Goal: Information Seeking & Learning: Learn about a topic

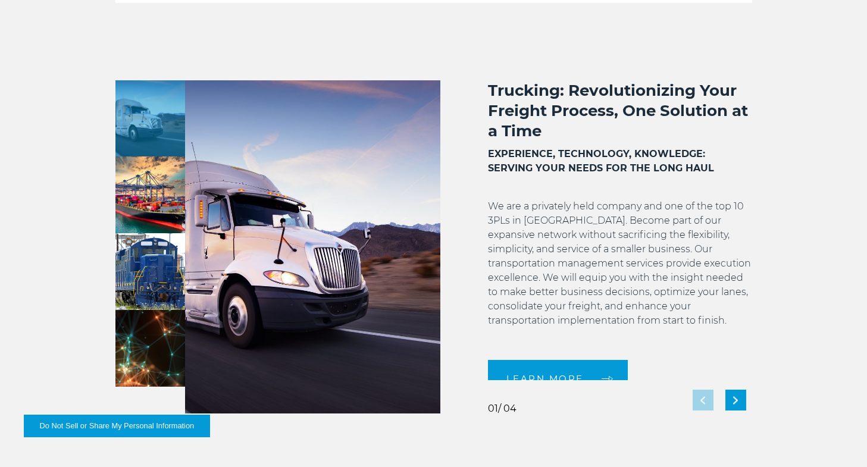
scroll to position [952, 0]
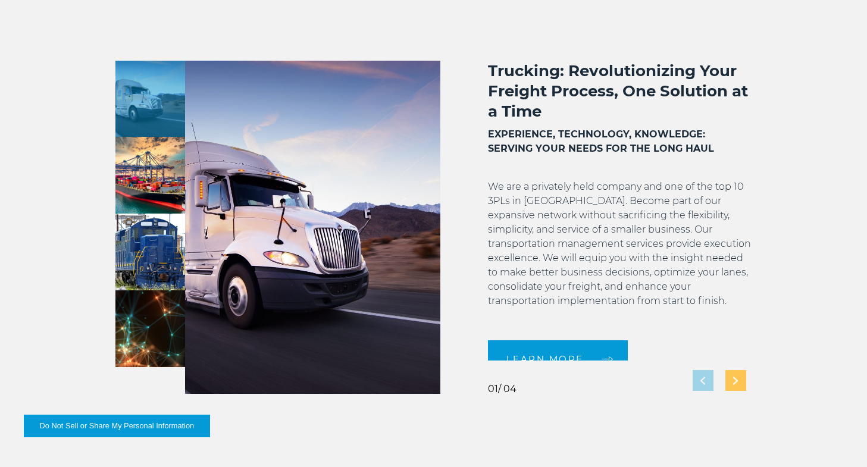
click at [739, 379] on div "Next slide" at bounding box center [735, 380] width 21 height 21
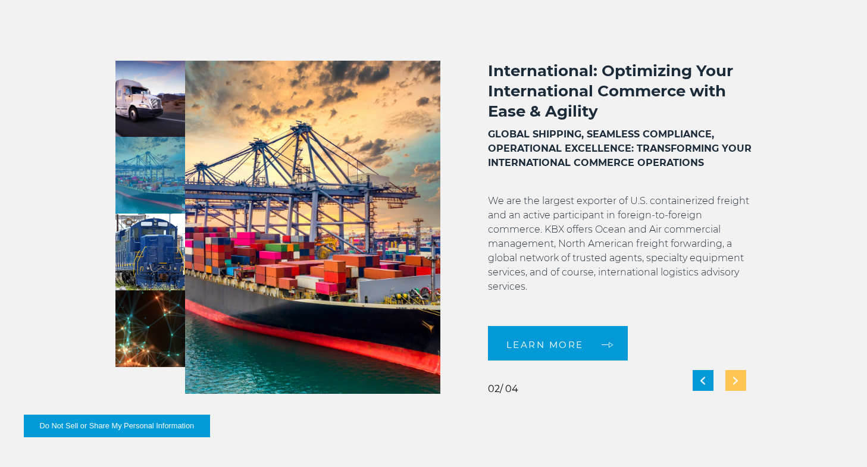
click at [739, 379] on div "Next slide" at bounding box center [735, 380] width 21 height 21
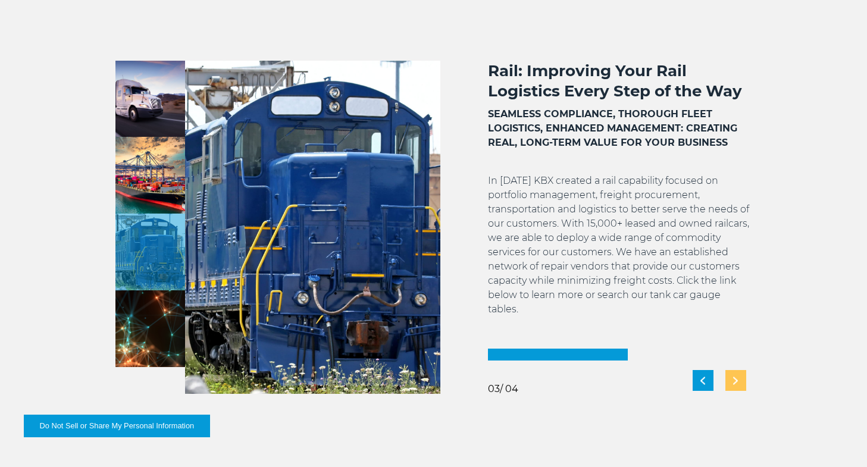
click at [739, 379] on div "Next slide" at bounding box center [735, 380] width 21 height 21
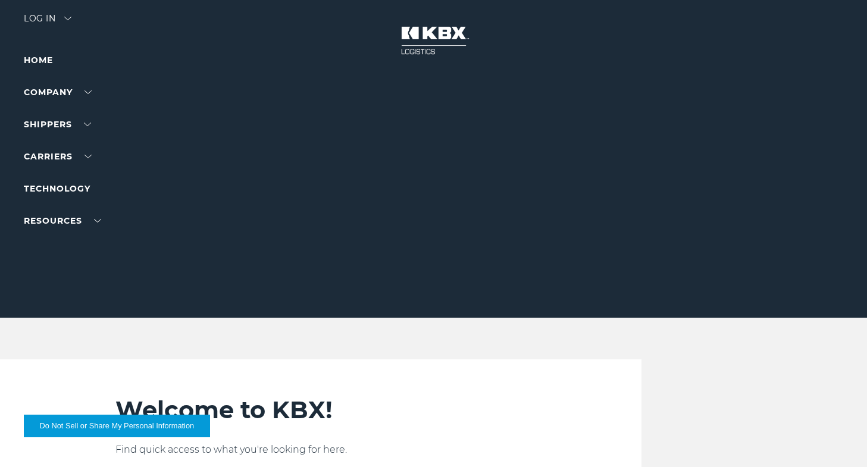
scroll to position [0, 0]
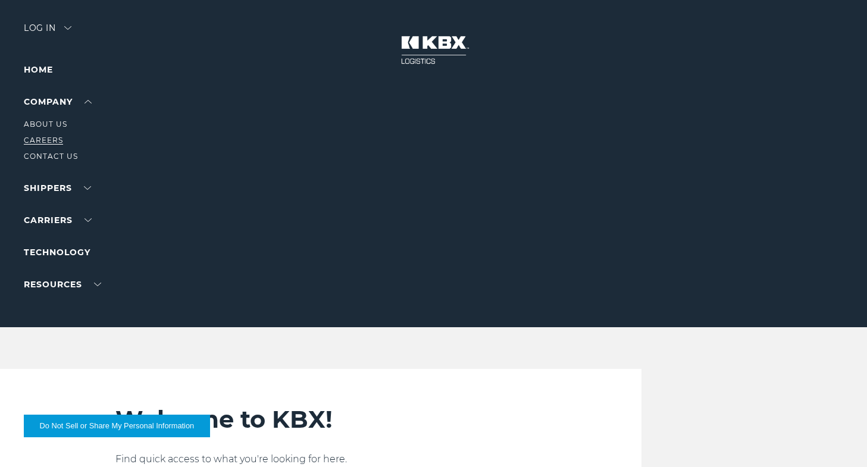
click at [46, 138] on link "Careers" at bounding box center [43, 140] width 39 height 9
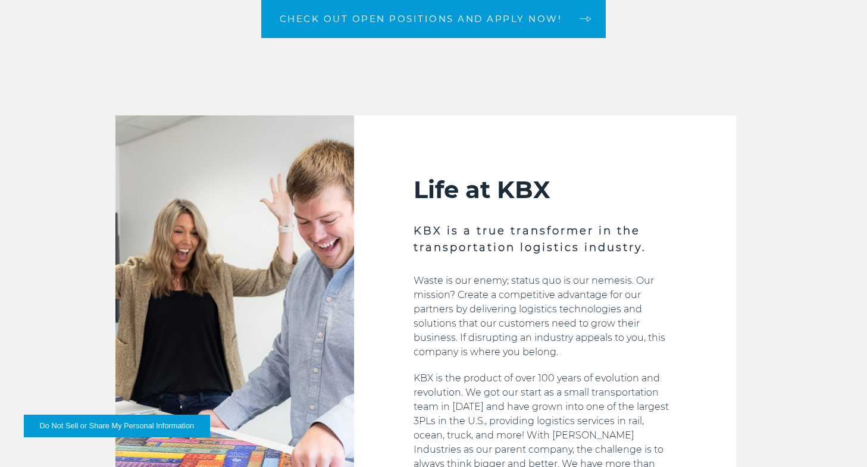
scroll to position [298, 0]
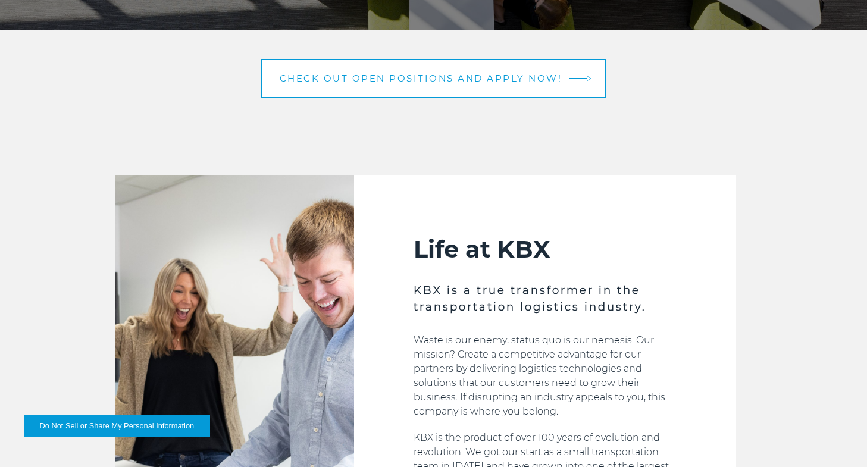
click at [356, 70] on link "Check out open positions and apply now!" at bounding box center [433, 79] width 345 height 38
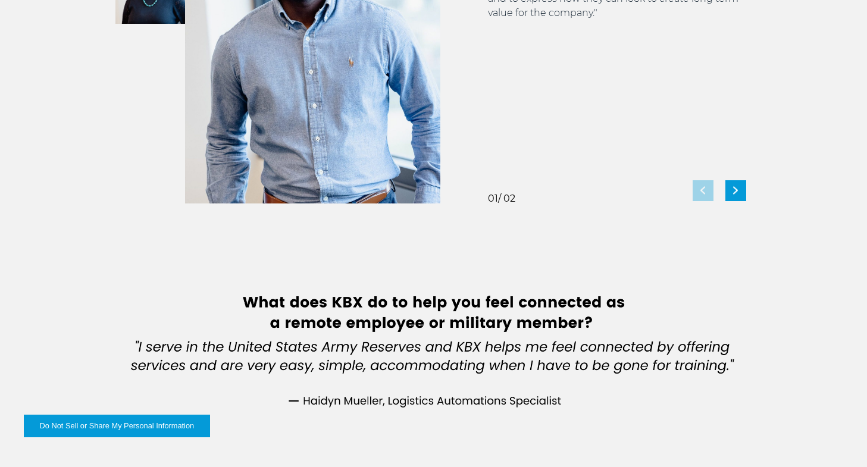
scroll to position [2380, 0]
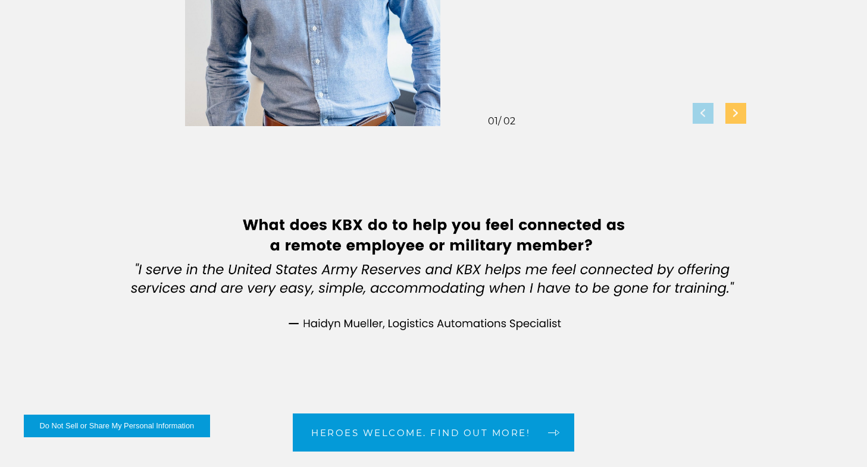
click at [735, 107] on div "Next slide" at bounding box center [735, 113] width 21 height 21
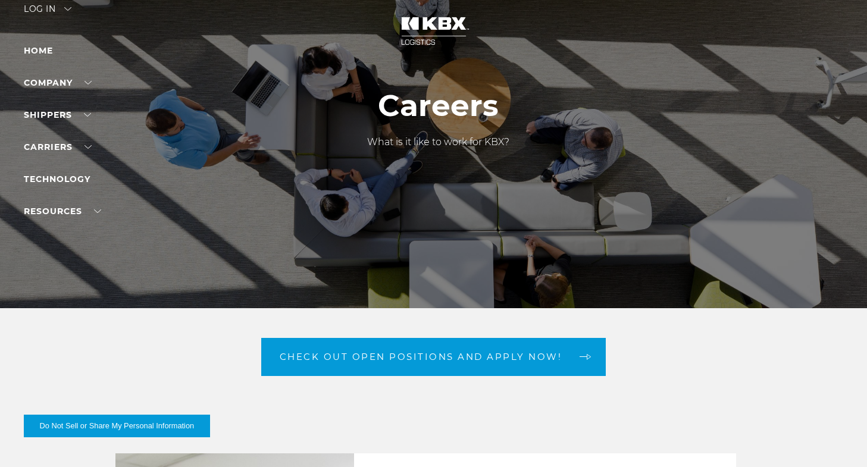
scroll to position [0, 0]
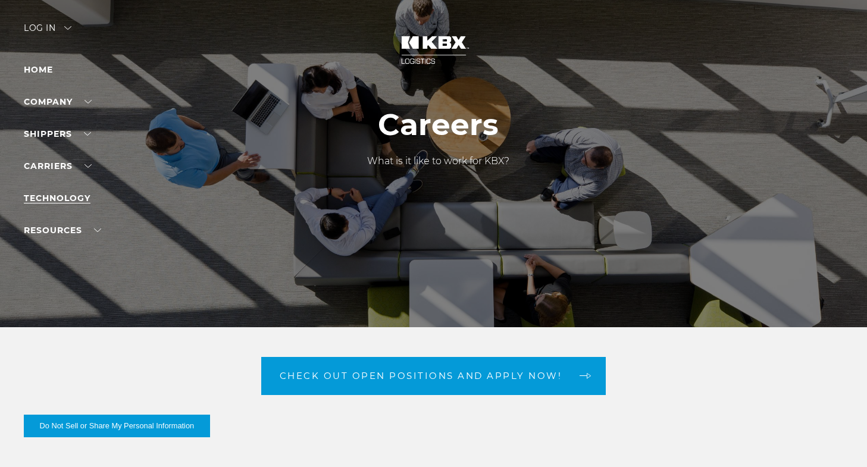
click at [80, 197] on link "Technology" at bounding box center [57, 198] width 67 height 11
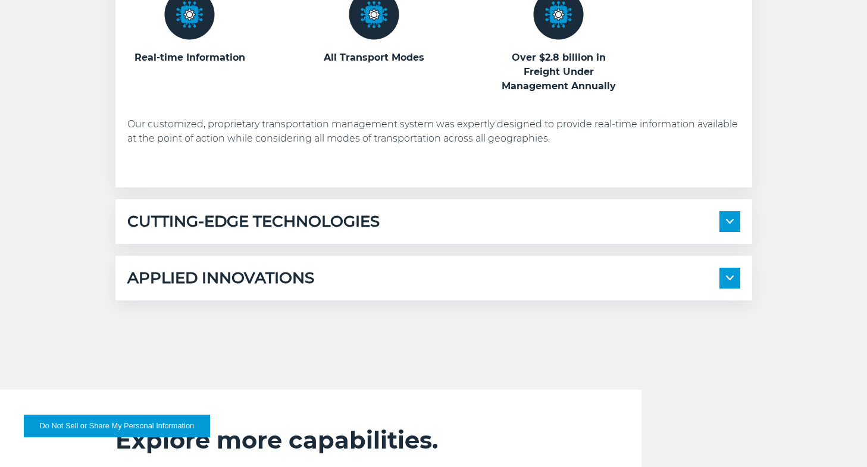
scroll to position [833, 0]
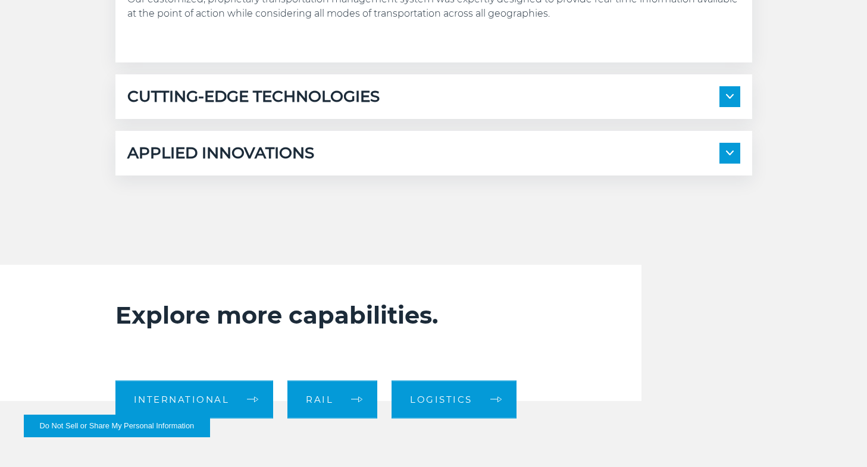
click at [338, 95] on h5 "CUTTING-EDGE TECHNOLOGIES" at bounding box center [253, 96] width 252 height 21
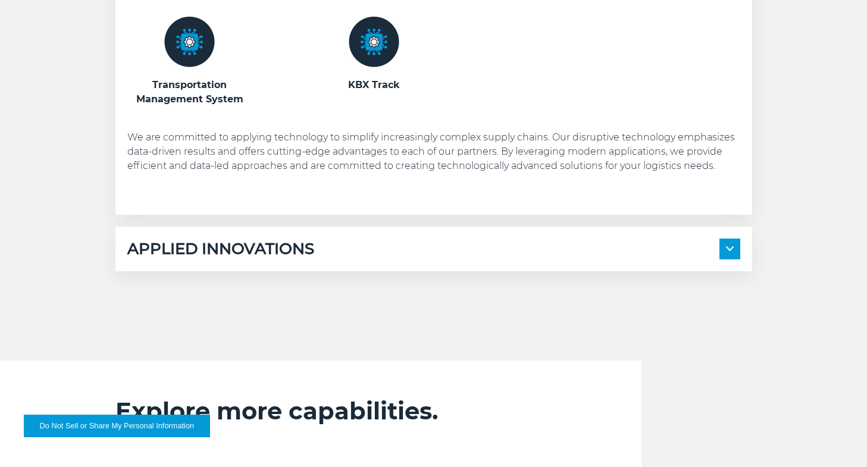
scroll to position [1012, 0]
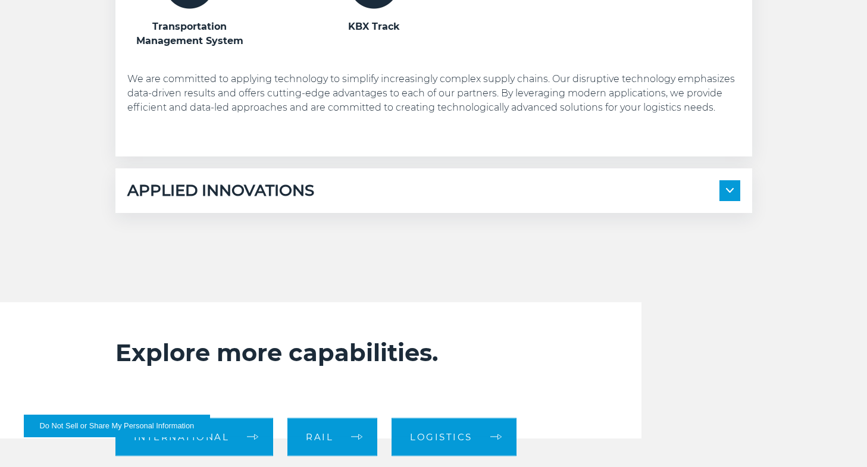
click at [370, 187] on div "APPLIED INNOVATIONS" at bounding box center [433, 190] width 613 height 21
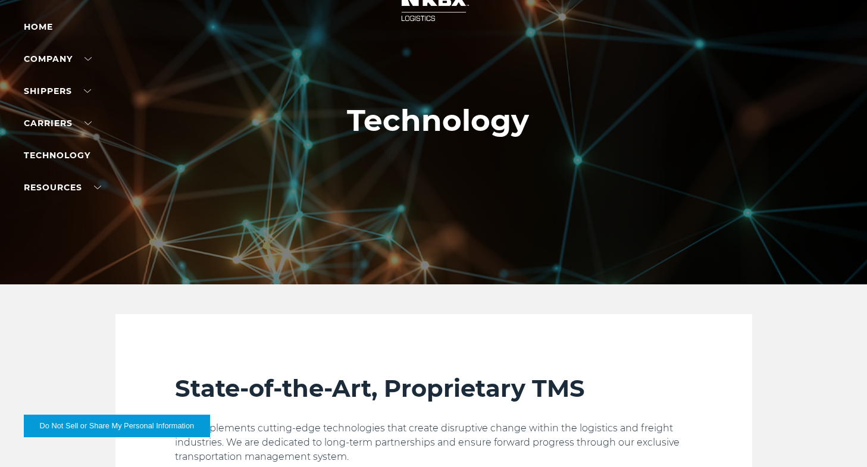
scroll to position [0, 0]
